Goal: Register for event/course

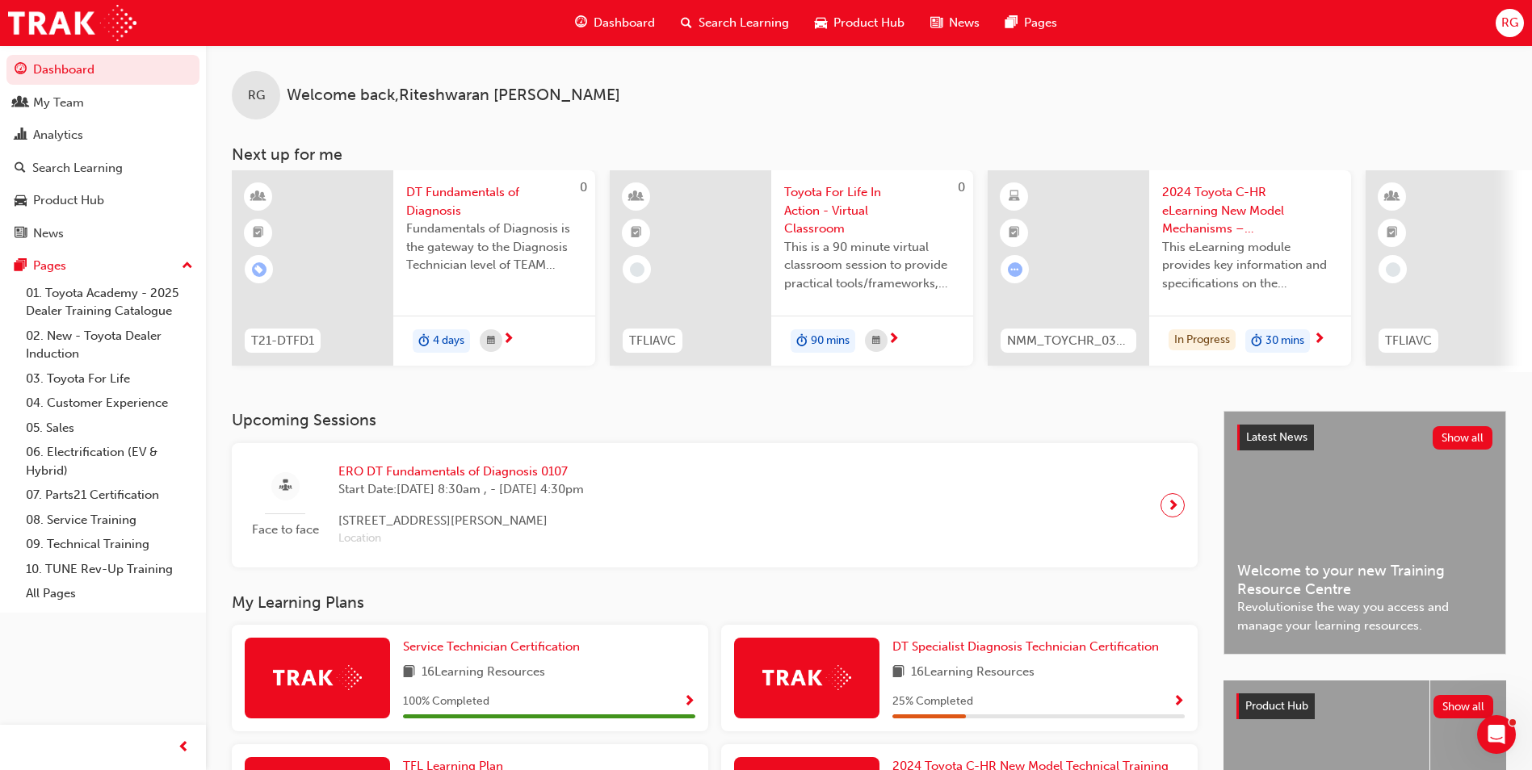
click at [1173, 509] on span "next-icon" at bounding box center [1173, 505] width 12 height 23
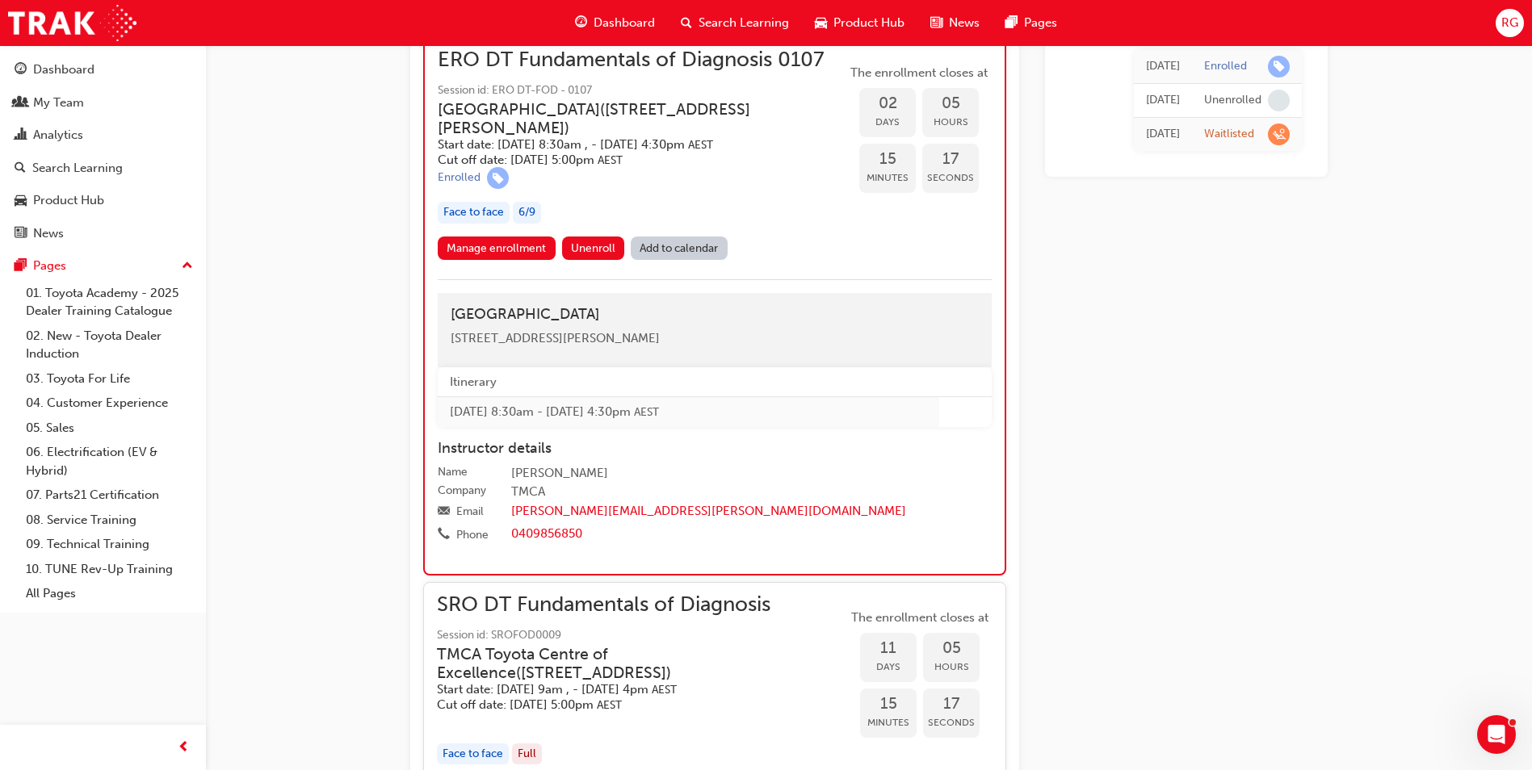
scroll to position [1497, 0]
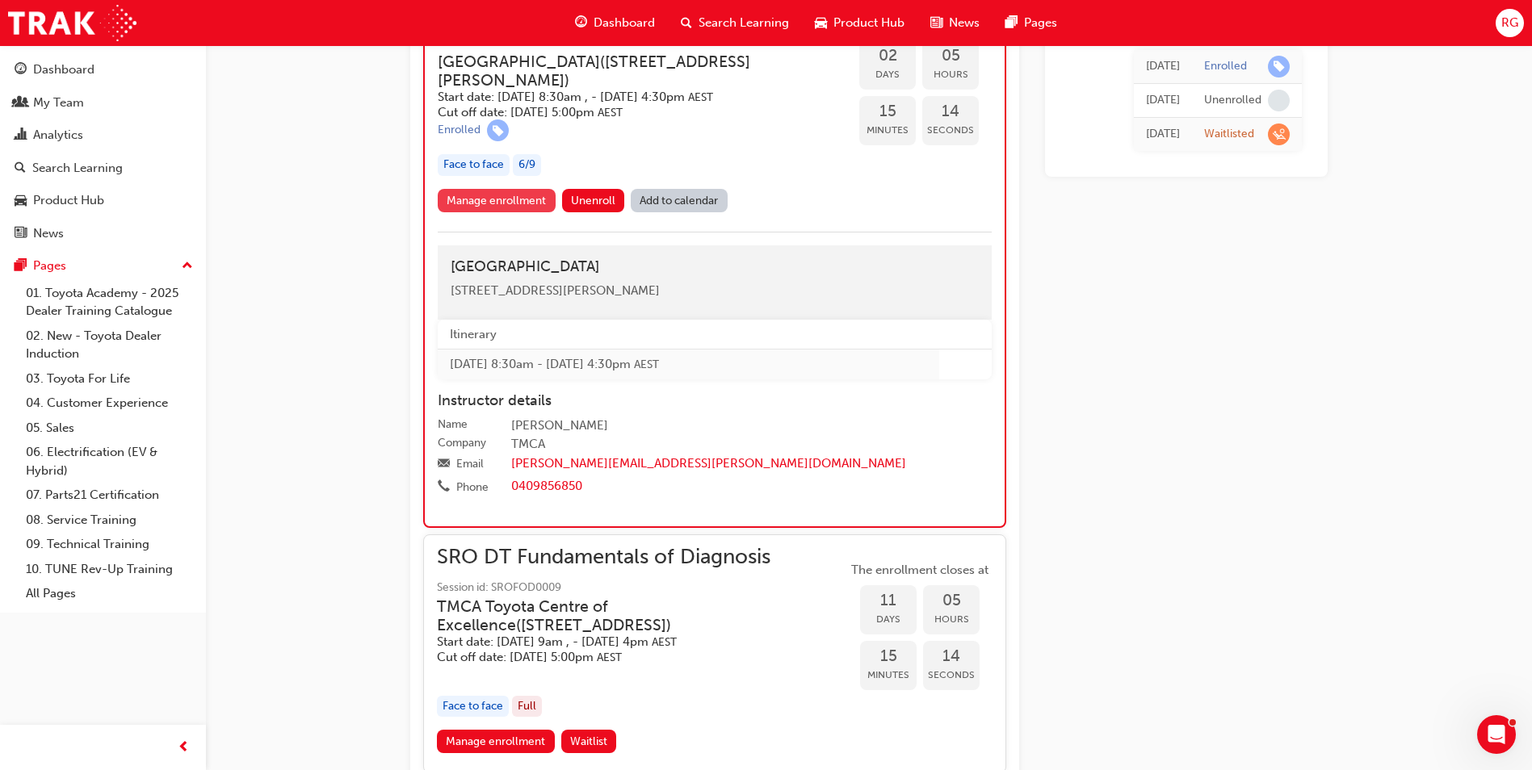
click at [464, 199] on link "Manage enrollment" at bounding box center [497, 200] width 118 height 23
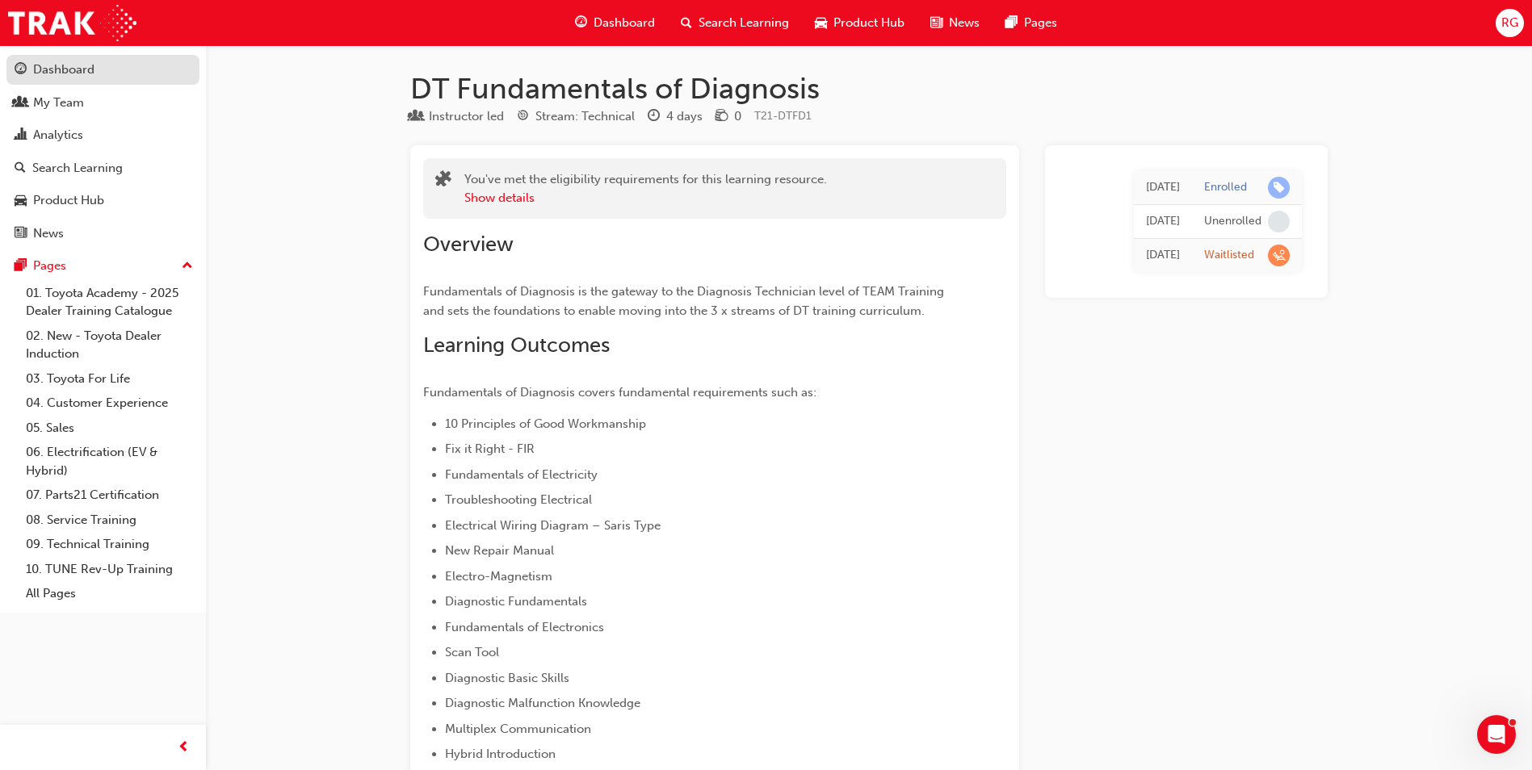
click at [61, 62] on div "Dashboard" at bounding box center [63, 70] width 61 height 19
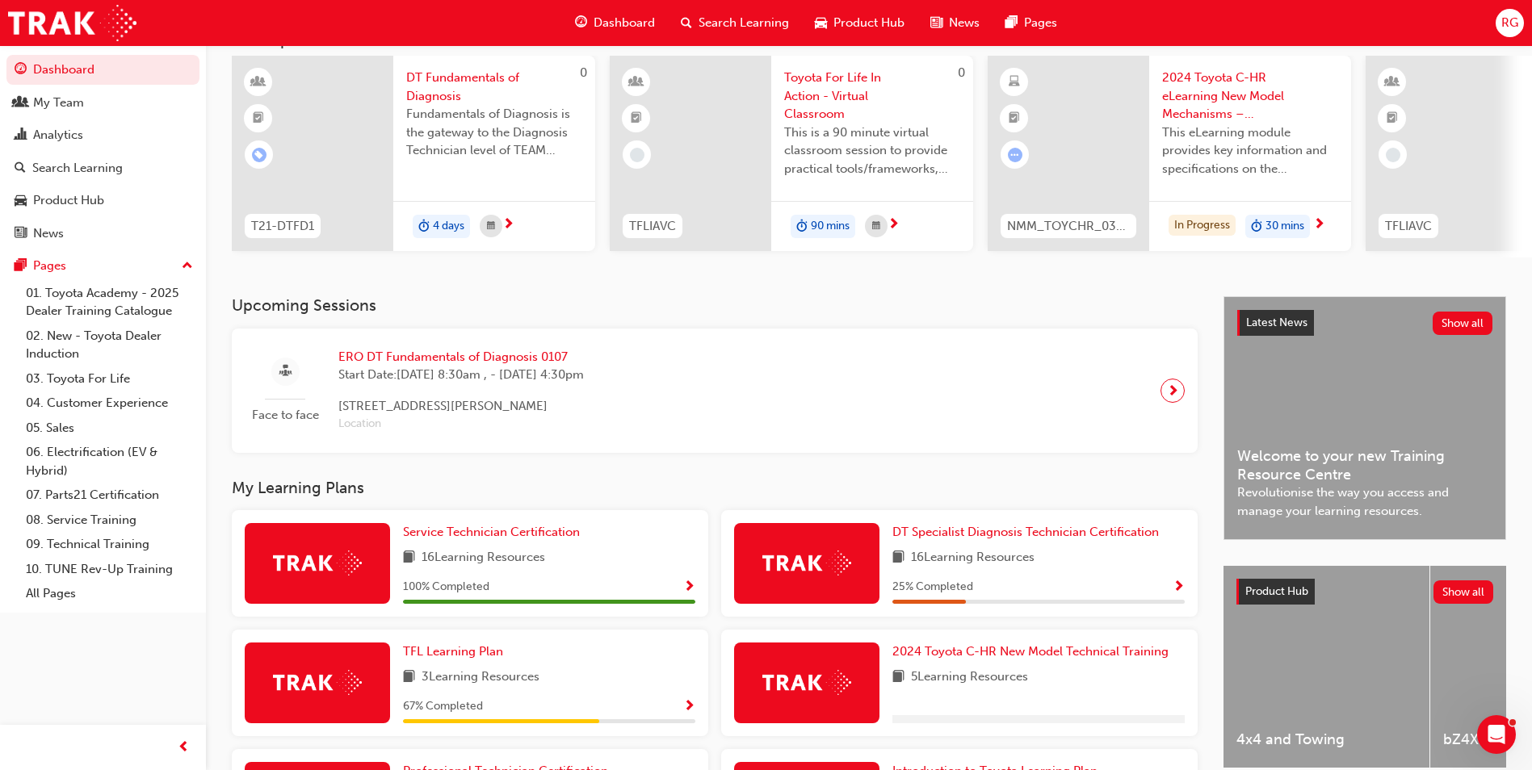
scroll to position [286, 0]
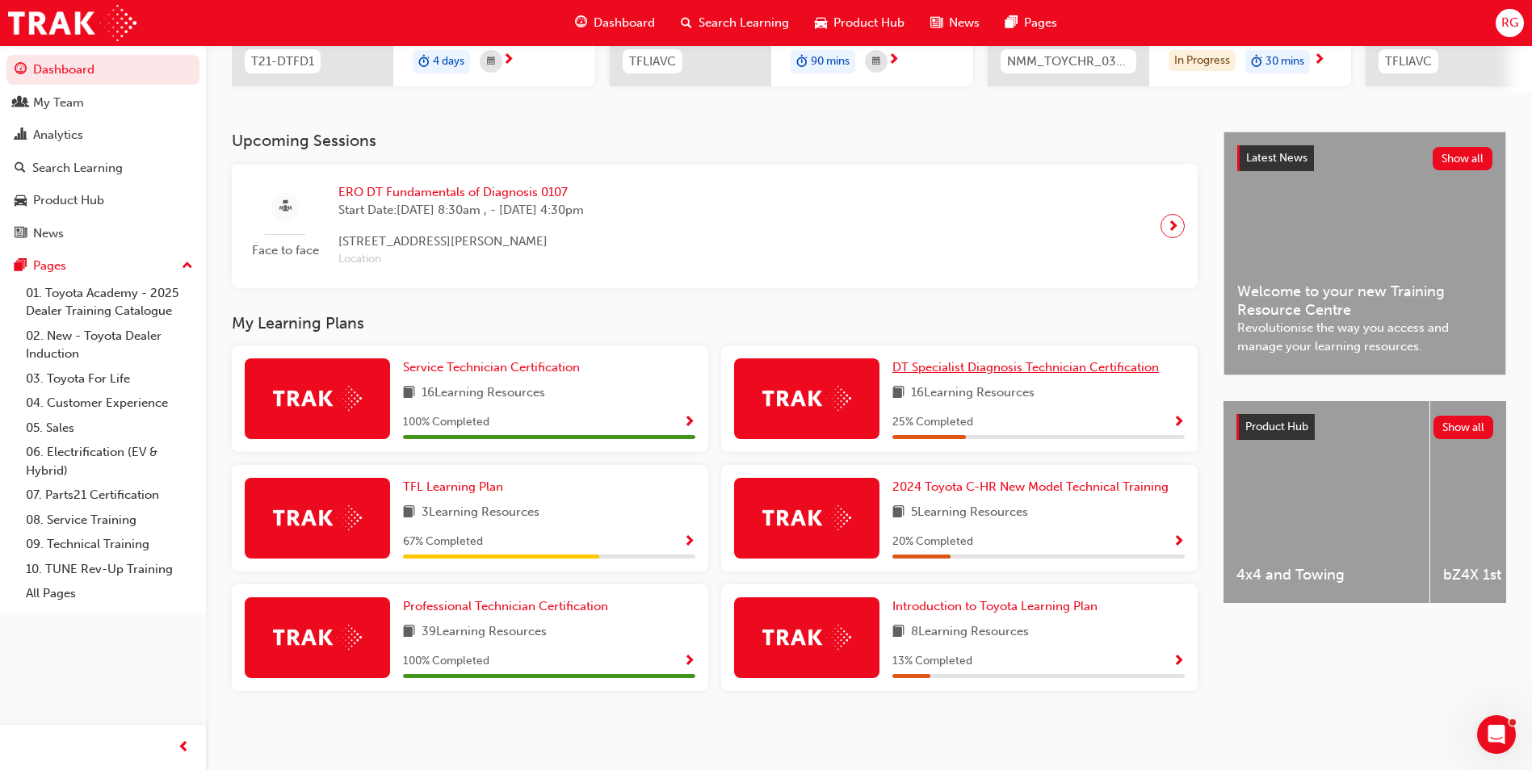
click at [937, 372] on span "DT Specialist Diagnosis Technician Certification" at bounding box center [1025, 367] width 267 height 15
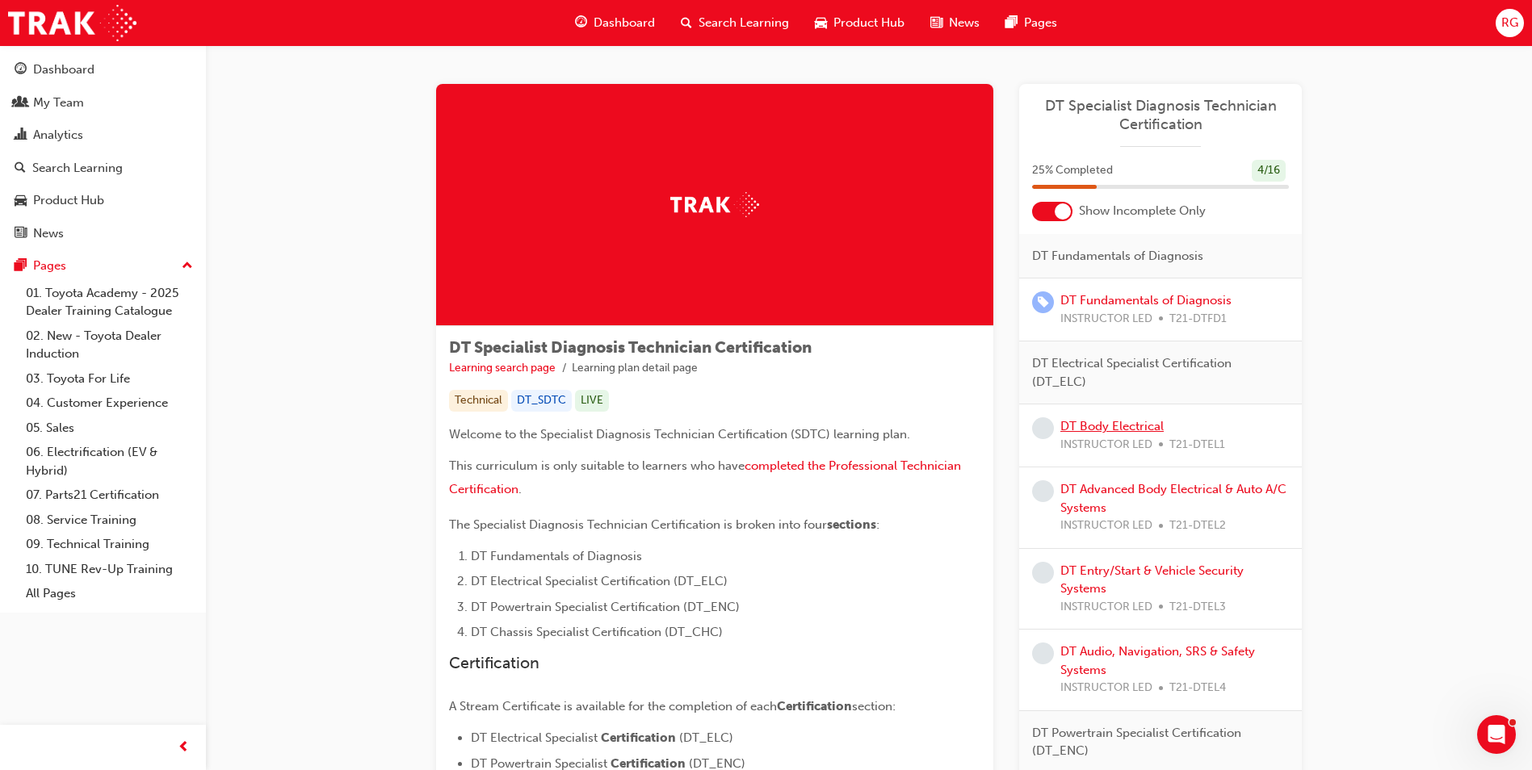
click at [1121, 428] on link "DT Body Electrical" at bounding box center [1111, 426] width 103 height 15
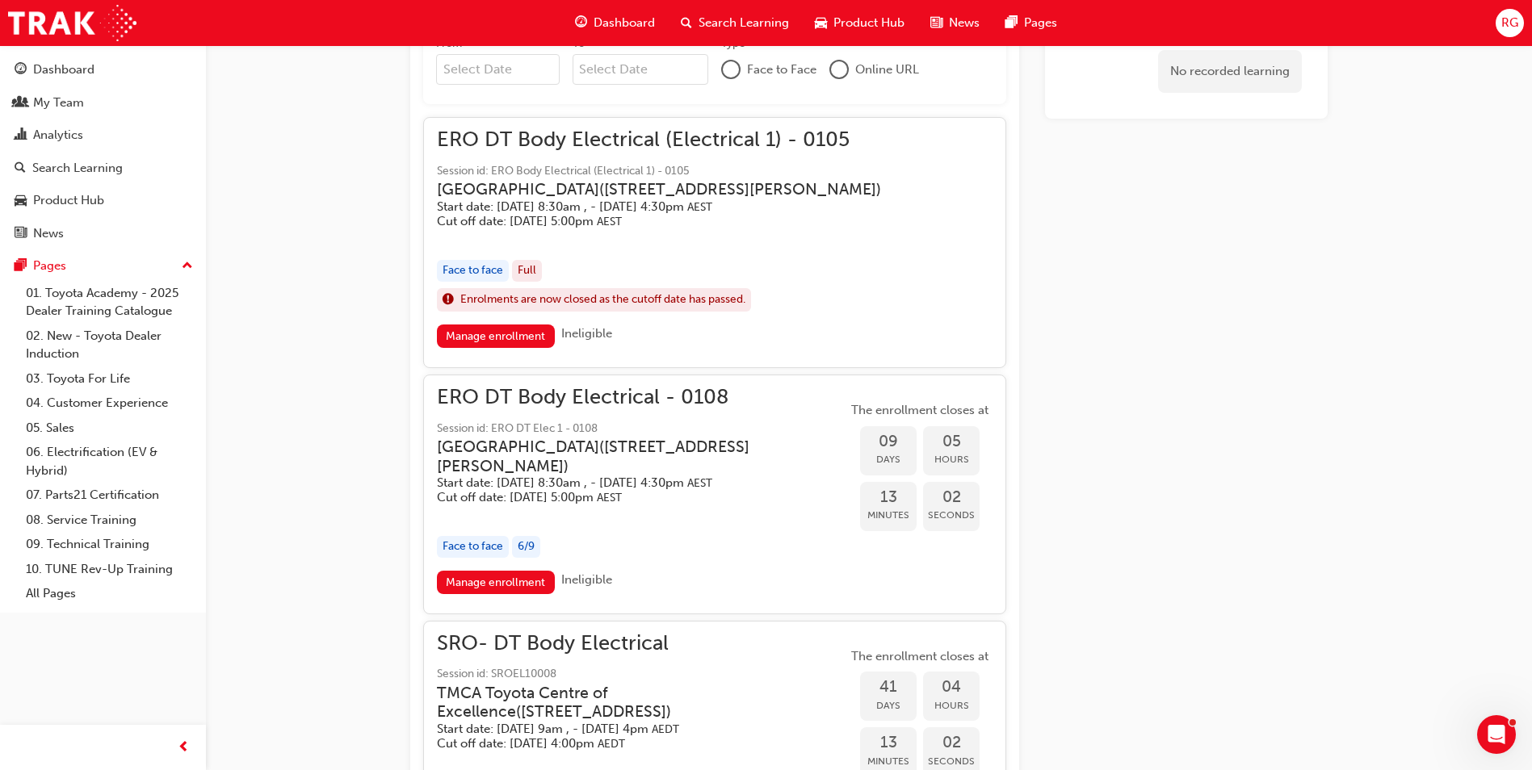
scroll to position [882, 0]
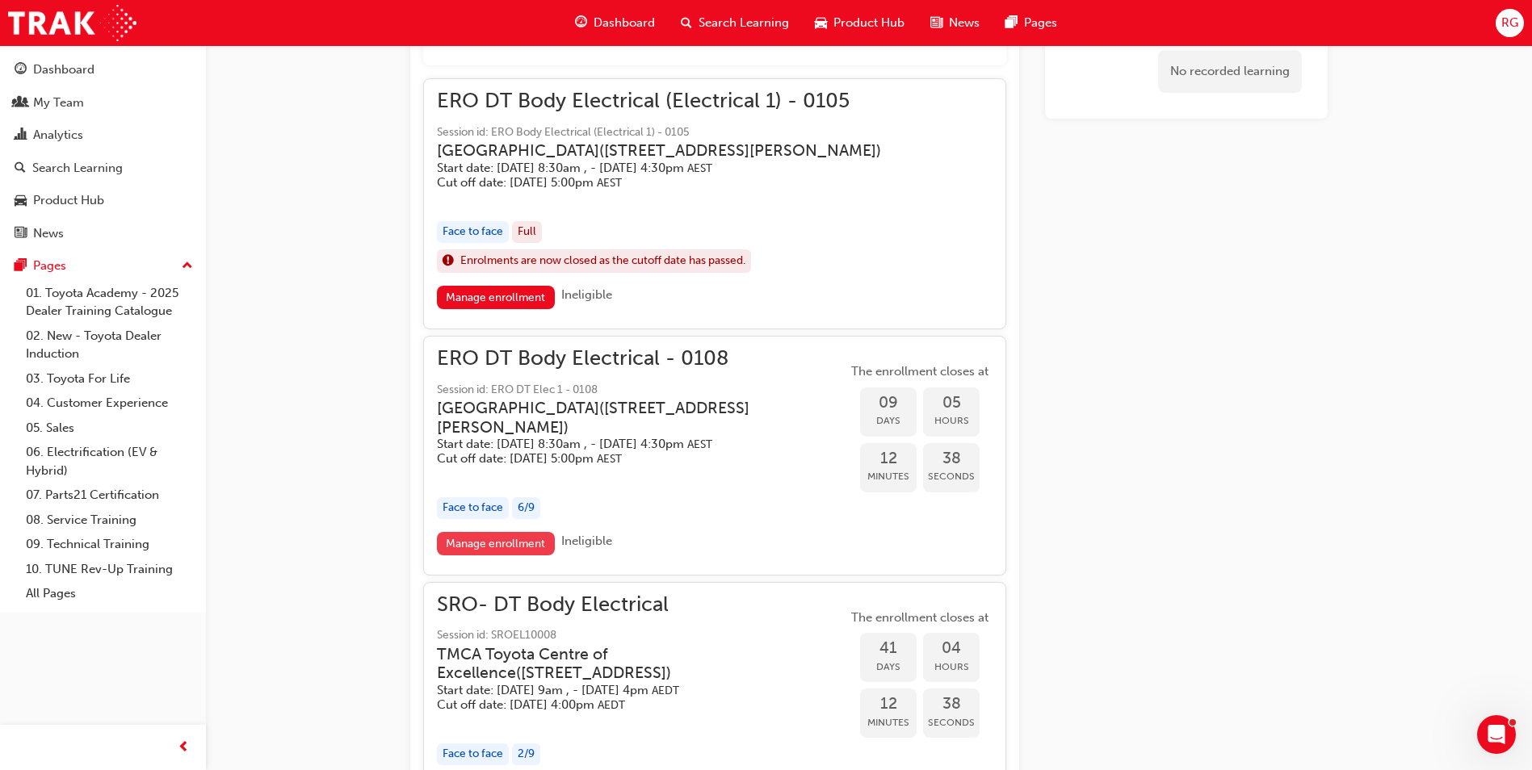
click at [519, 556] on link "Manage enrollment" at bounding box center [496, 543] width 118 height 23
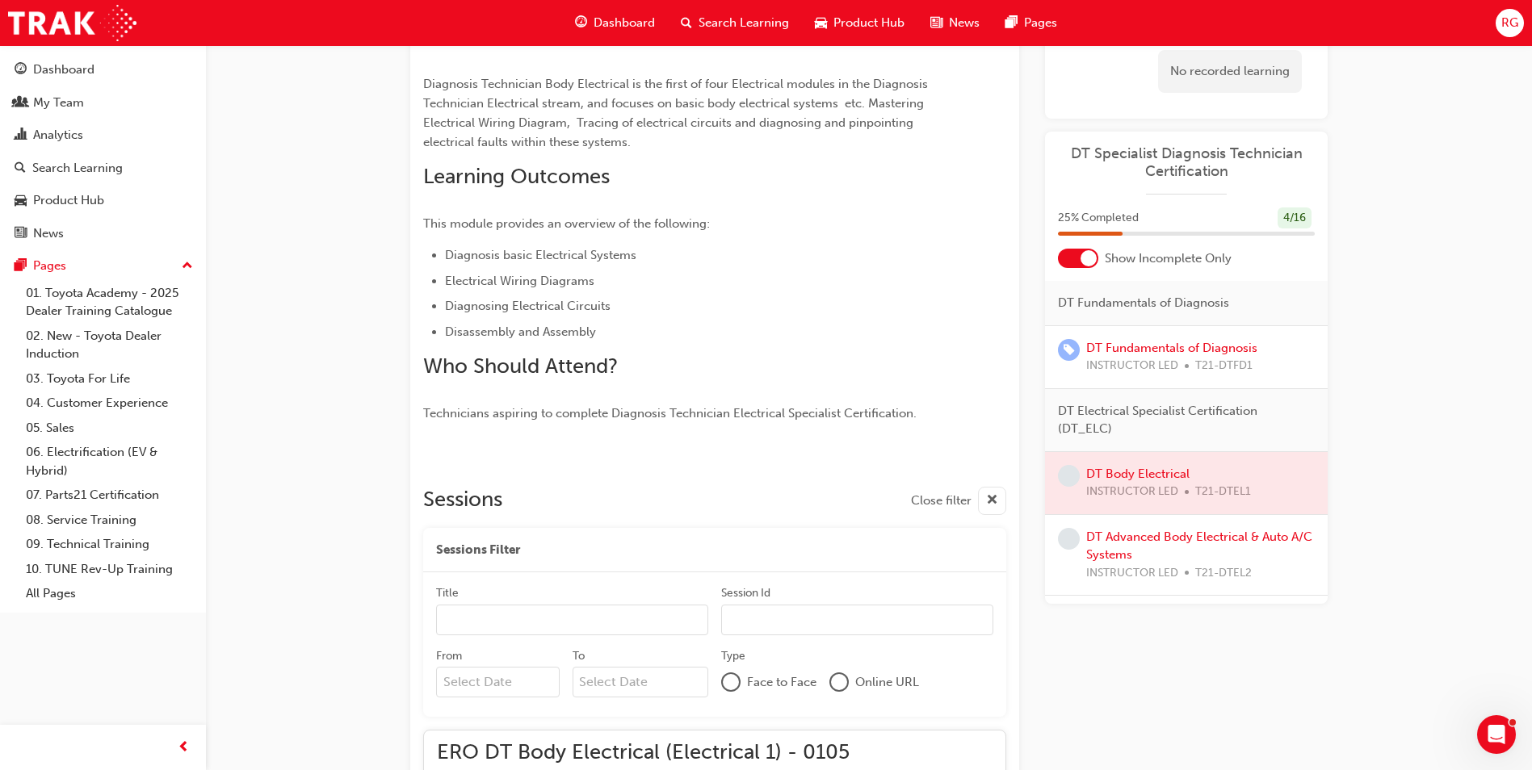
scroll to position [74, 0]
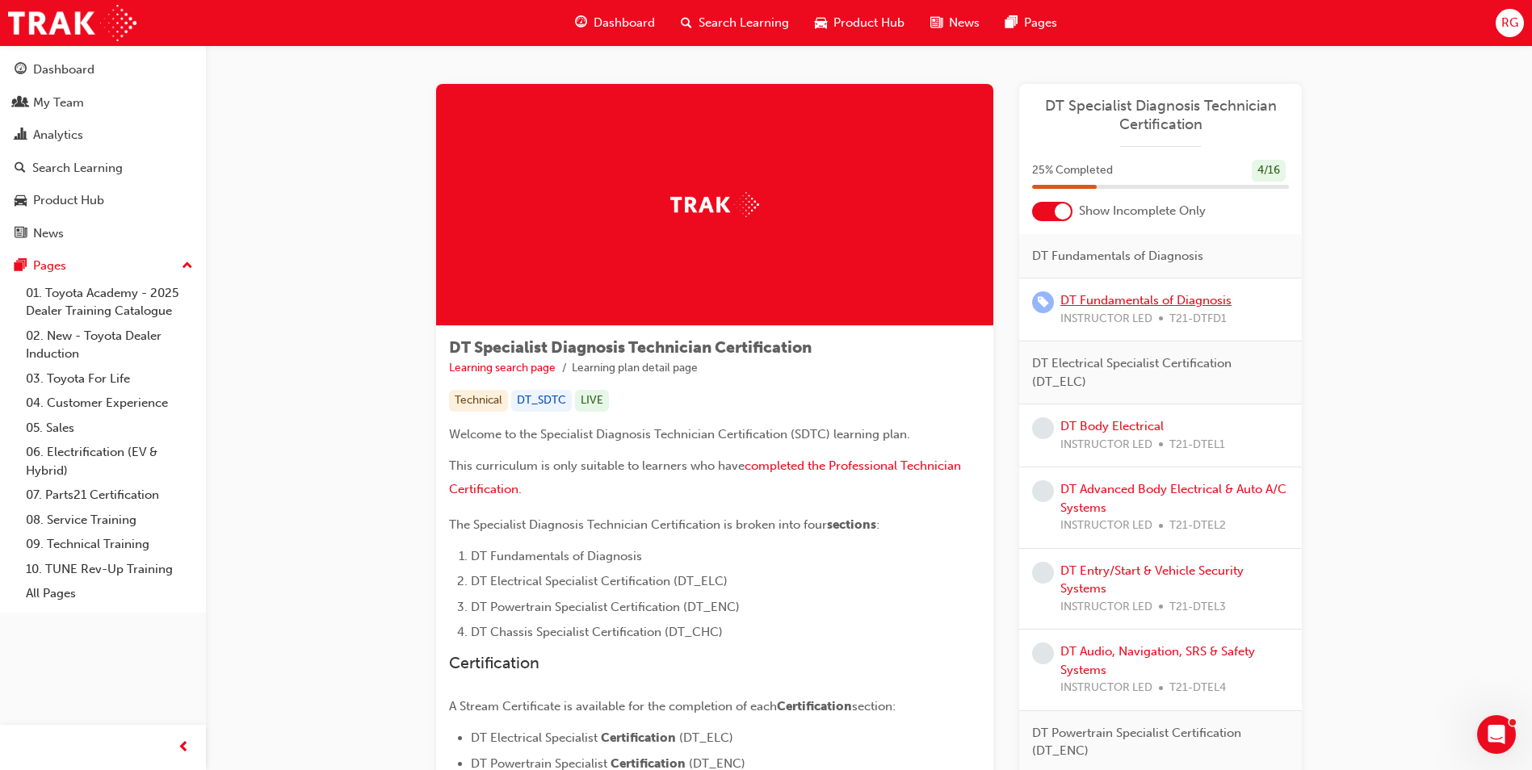
click at [1122, 296] on link "DT Fundamentals of Diagnosis" at bounding box center [1145, 300] width 171 height 15
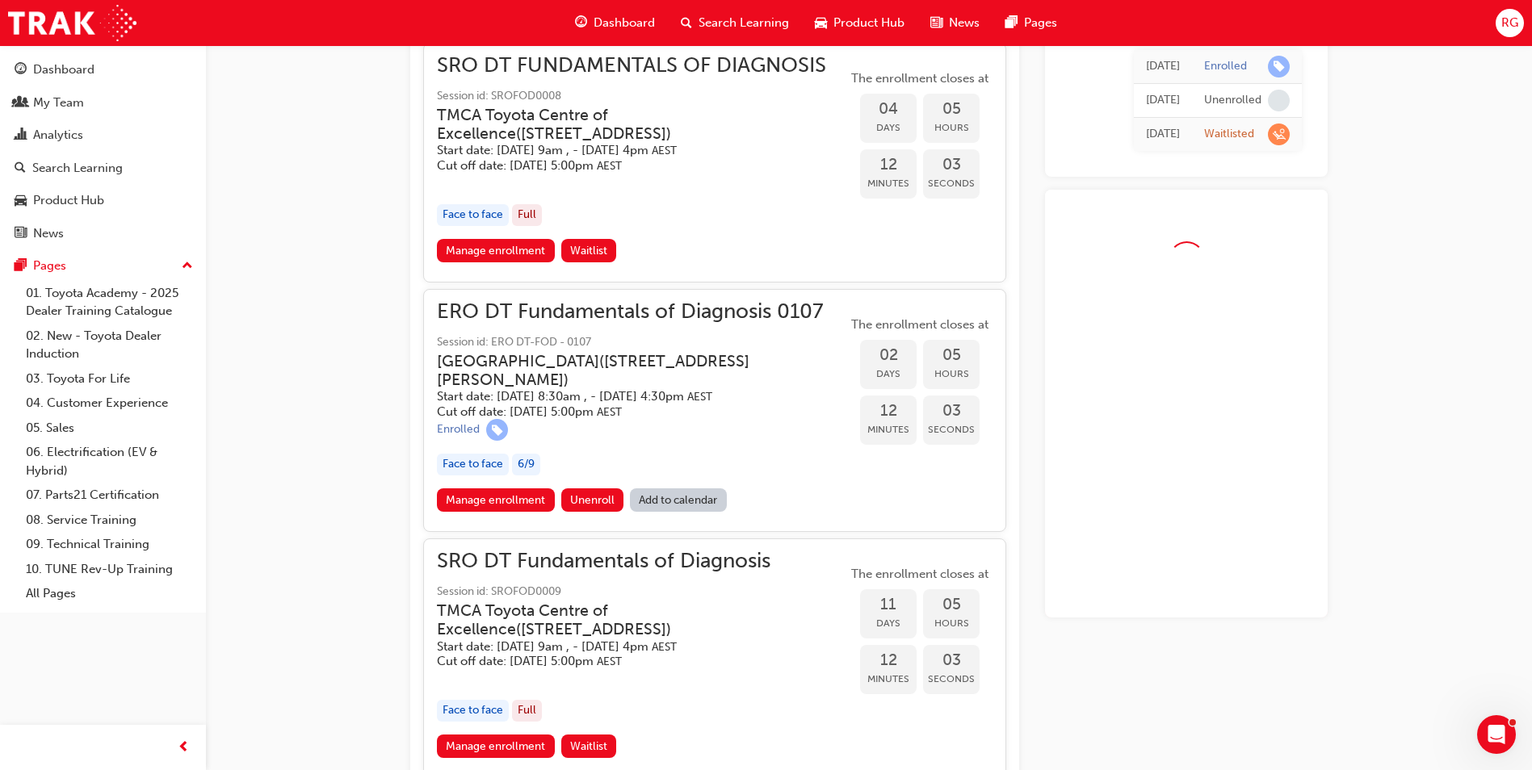
scroll to position [1240, 0]
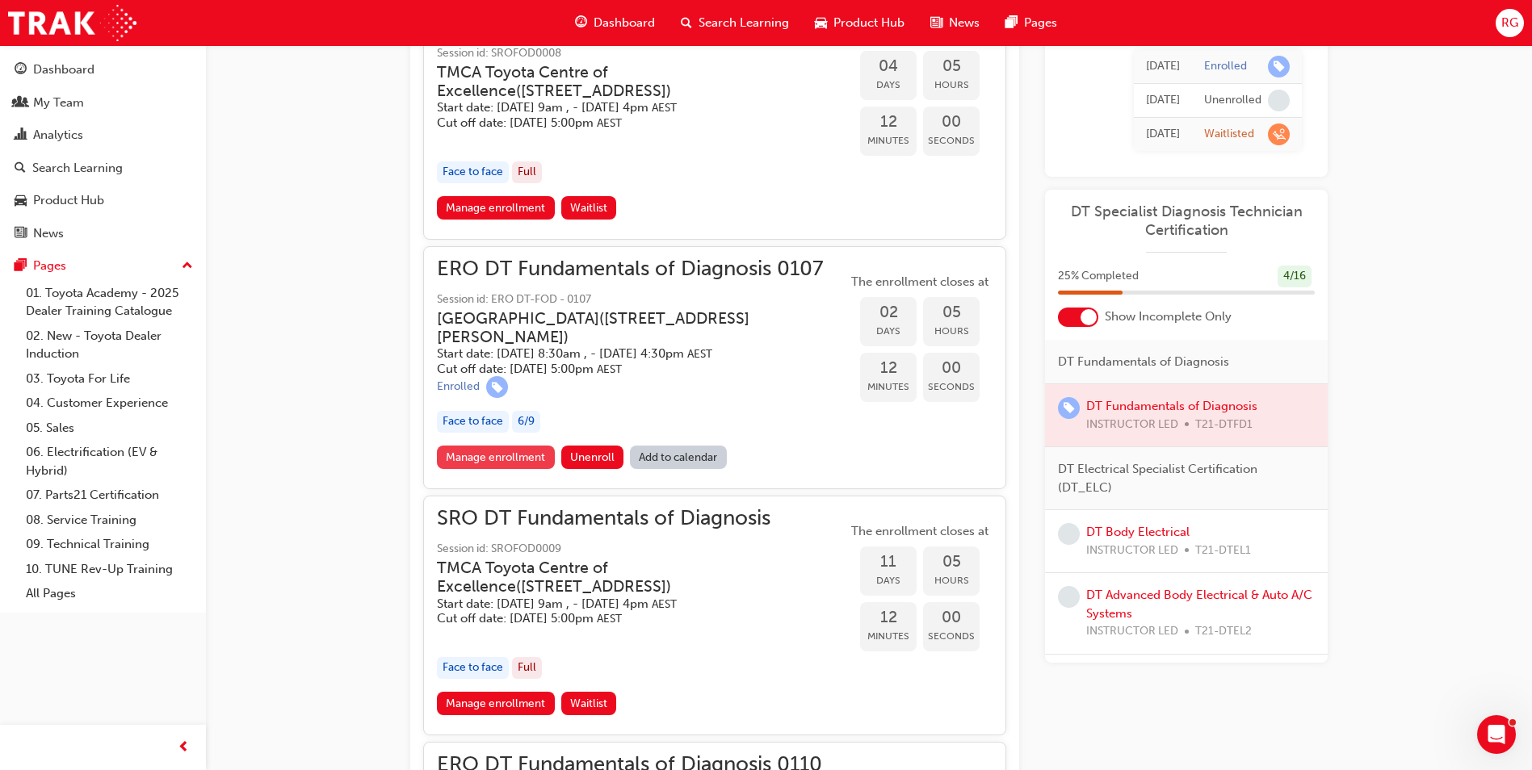
click at [494, 454] on link "Manage enrollment" at bounding box center [496, 457] width 118 height 23
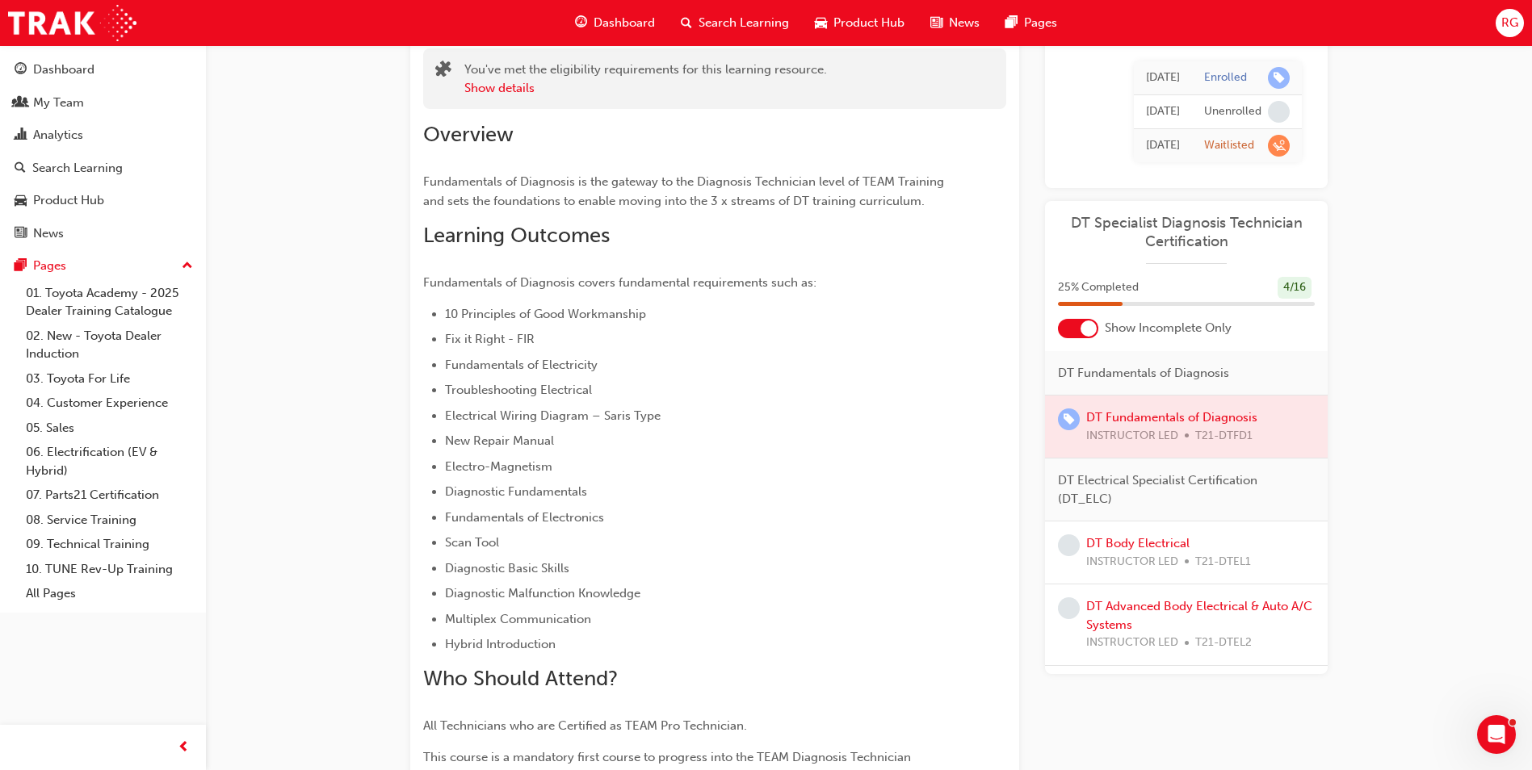
scroll to position [109, 0]
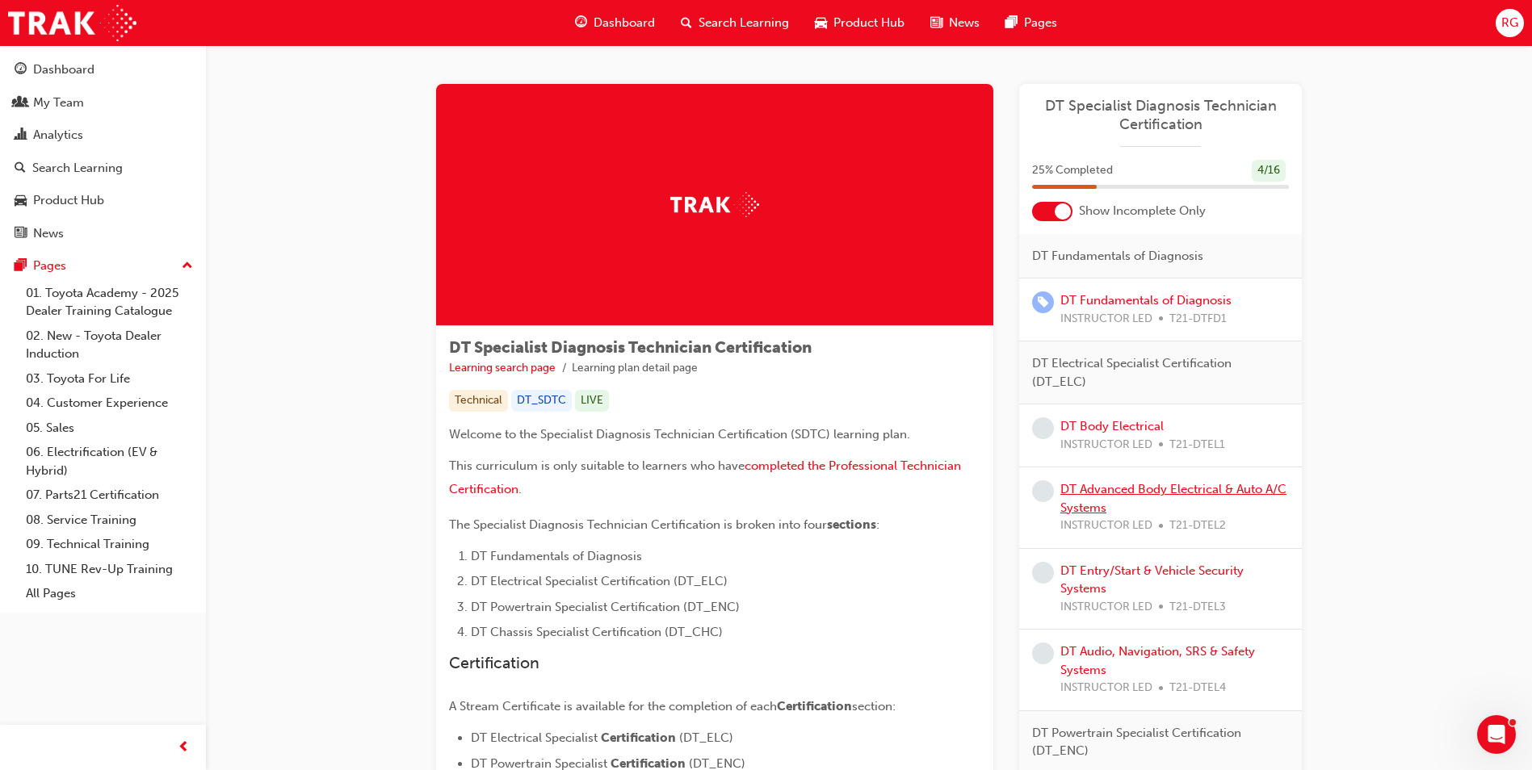
click at [1158, 489] on link "DT Advanced Body Electrical & Auto A/C Systems" at bounding box center [1173, 498] width 226 height 33
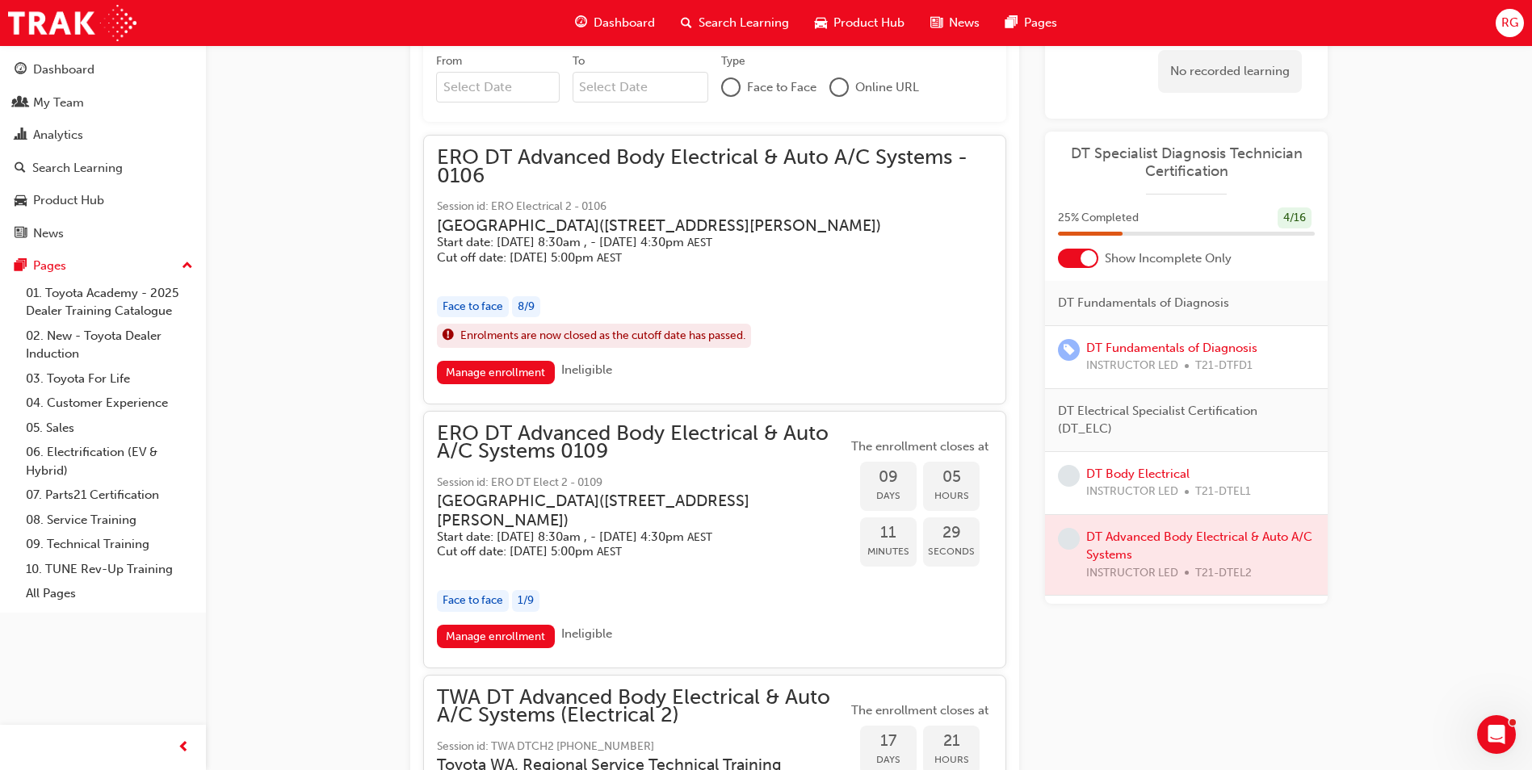
scroll to position [1068, 0]
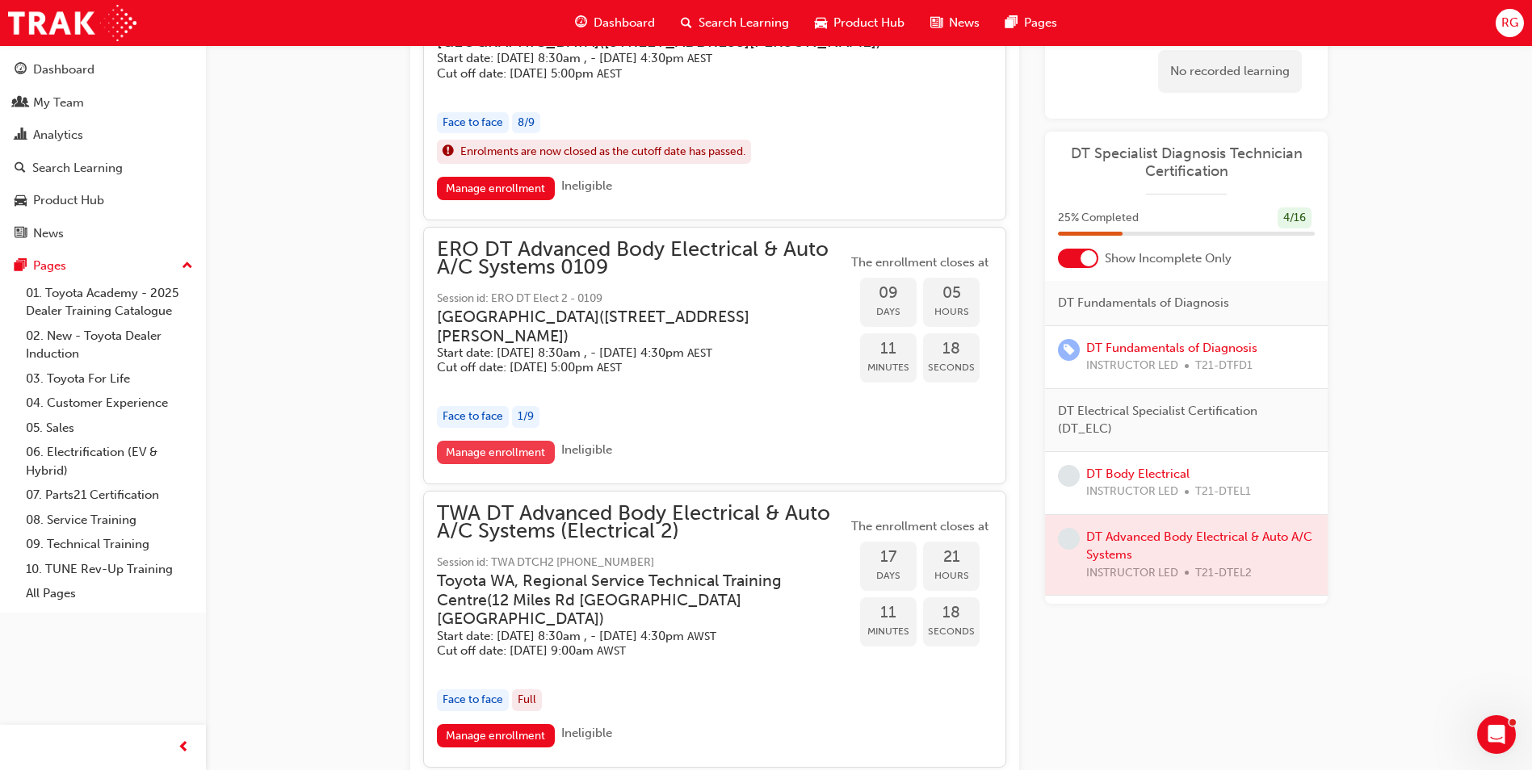
click at [477, 464] on link "Manage enrollment" at bounding box center [496, 452] width 118 height 23
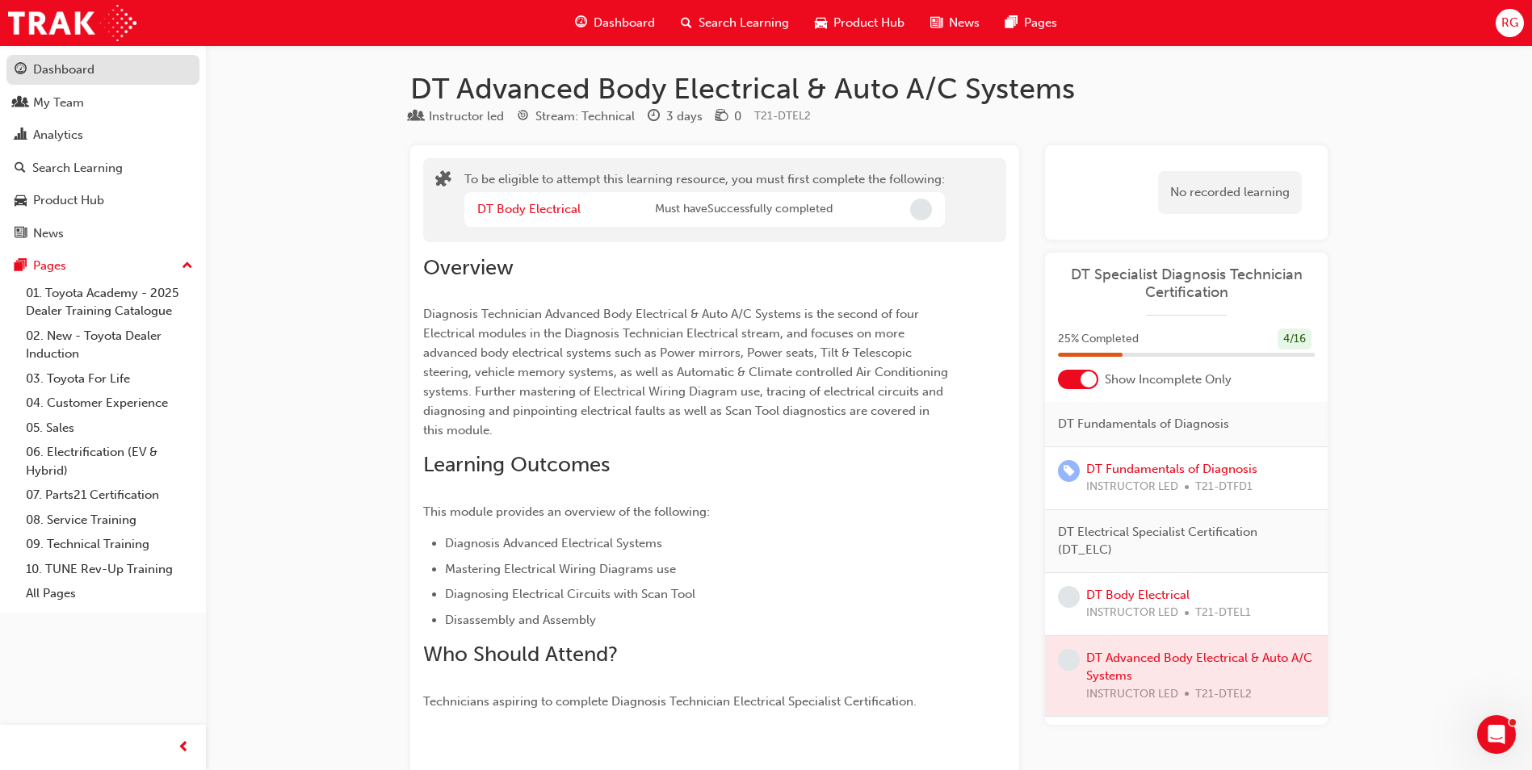
click at [73, 68] on div "Dashboard" at bounding box center [63, 70] width 61 height 19
